Goal: Find specific page/section: Find specific page/section

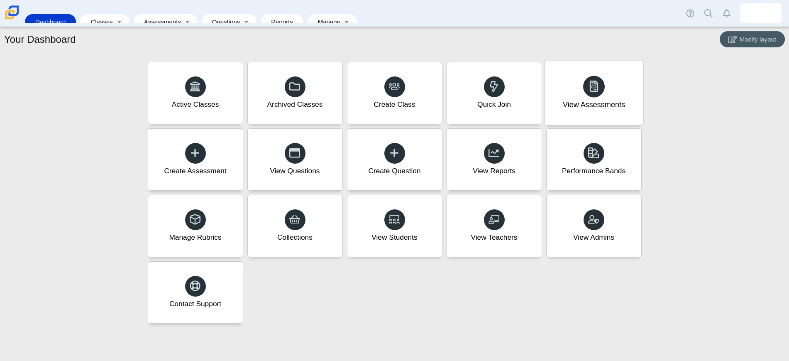
click at [594, 97] on div "View Assessments" at bounding box center [594, 93] width 98 height 64
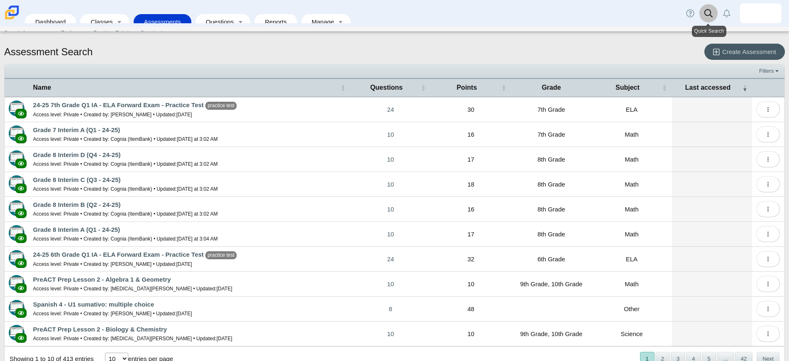
click at [709, 13] on icon at bounding box center [709, 13] width 8 height 8
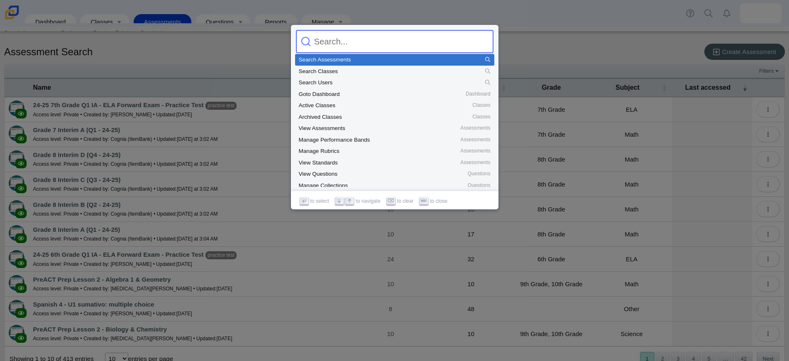
type input "d"
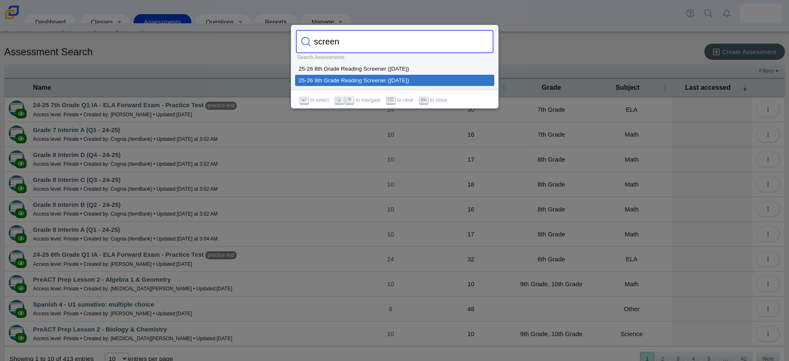
type input "screen"
click at [355, 81] on div "25-26 9th Grade Reading Screener (August 2025)" at bounding box center [395, 81] width 192 height 6
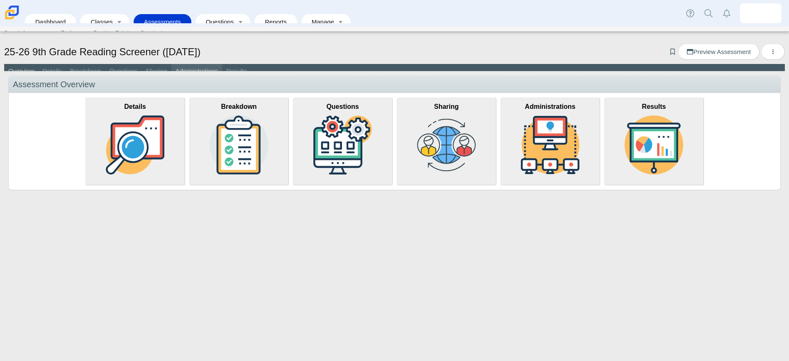
click at [187, 70] on link "Administrations" at bounding box center [196, 71] width 51 height 15
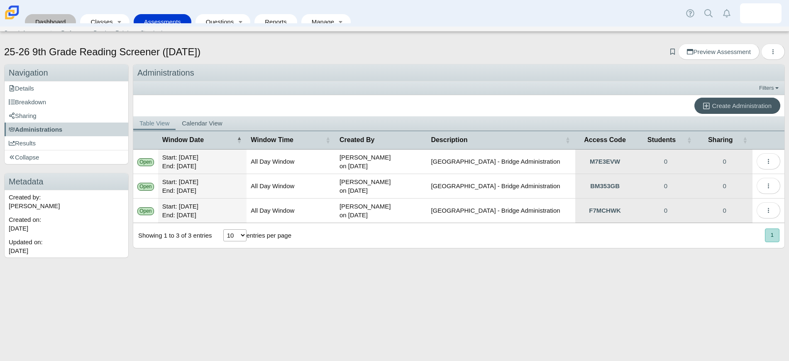
click at [46, 17] on link "Dashboard" at bounding box center [50, 21] width 43 height 15
